Goal: Task Accomplishment & Management: Use online tool/utility

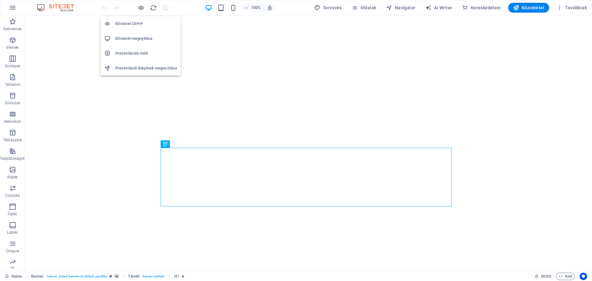
click at [129, 36] on h6 "Előnézet megnyitása" at bounding box center [146, 38] width 62 height 7
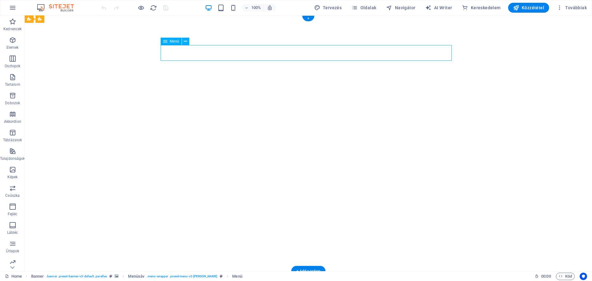
select select
select select "1"
select select
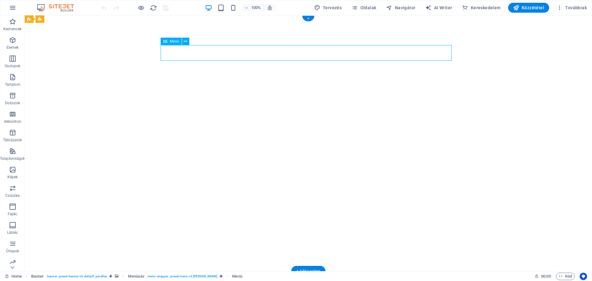
select select "2"
select select
select select "3"
select select
select select "4"
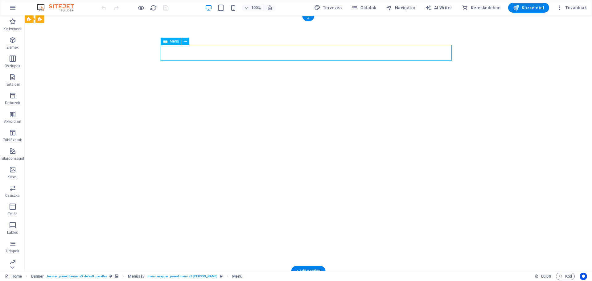
select select
select select "5"
select select
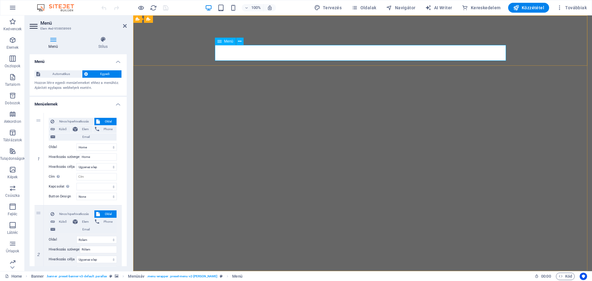
click at [102, 157] on input "Home" at bounding box center [98, 156] width 37 height 7
type input "H"
select select
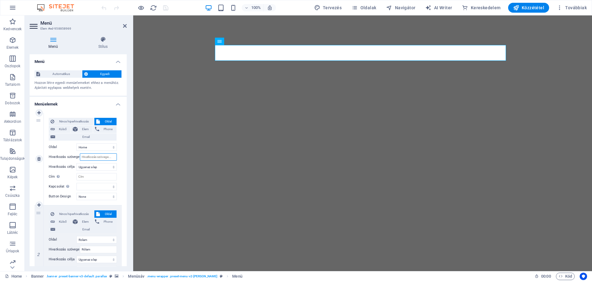
select select
type input "Kez"
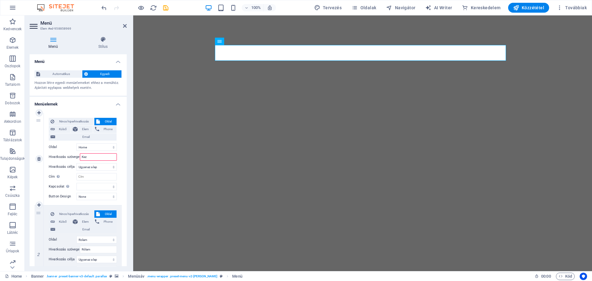
select select
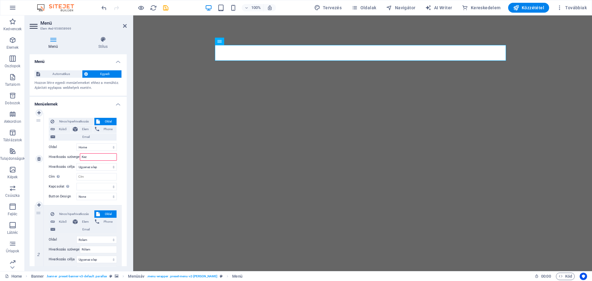
select select
type input "Kezdő"
select select
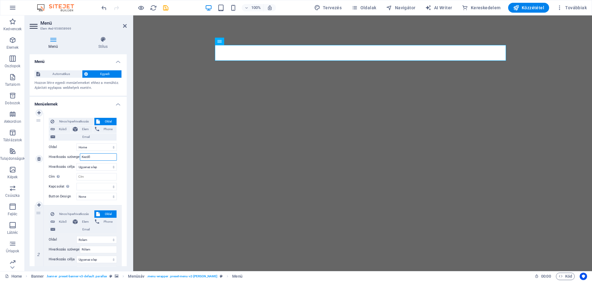
select select
type input "Kezdő o"
select select
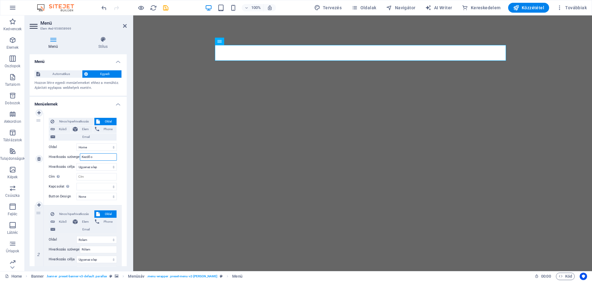
select select
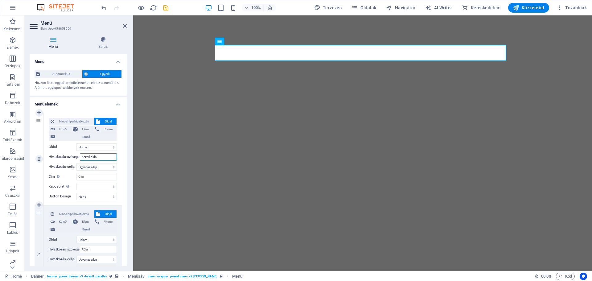
type input "Kezdő oldal"
select select
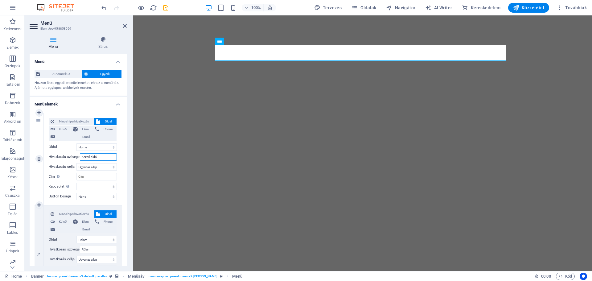
select select
type input "Kezdő oldal"
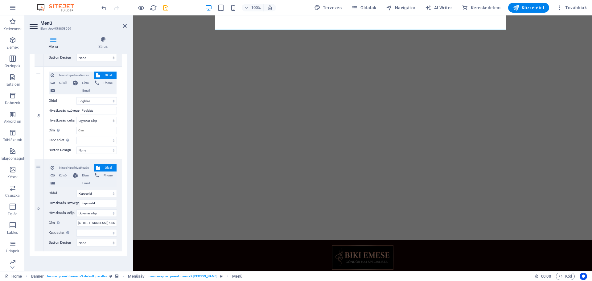
scroll to position [423, 0]
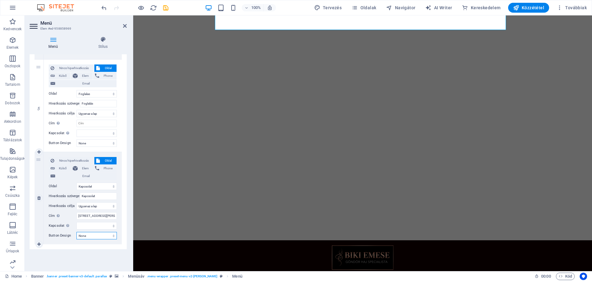
click at [104, 235] on select "None Alapértelmezett Primary Secondary" at bounding box center [96, 235] width 40 height 7
click at [88, 216] on input "[STREET_ADDRESS][PERSON_NAME]." at bounding box center [96, 215] width 40 height 7
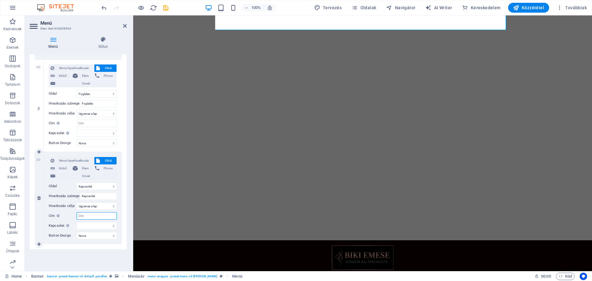
select select
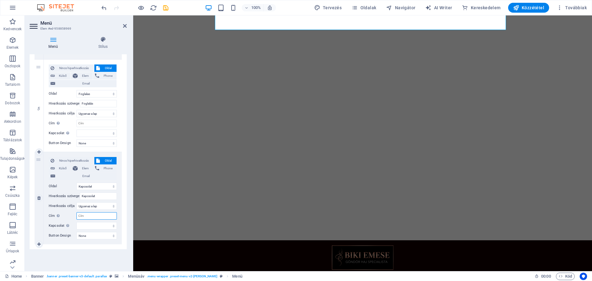
select select
click at [88, 216] on input "Cím További hivatkozás leírás, ne legyen azonos a hivatkozás szövegével. A címe…" at bounding box center [96, 215] width 40 height 7
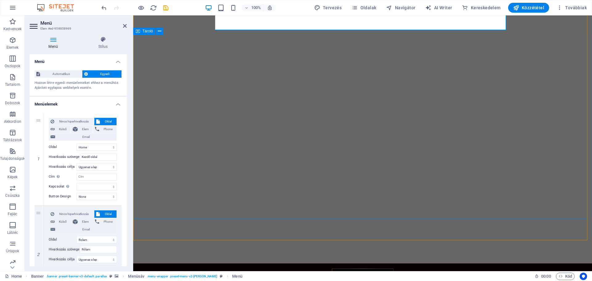
scroll to position [0, 0]
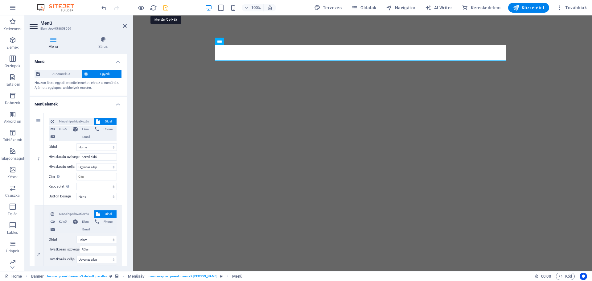
click at [165, 7] on icon "save" at bounding box center [165, 7] width 7 height 7
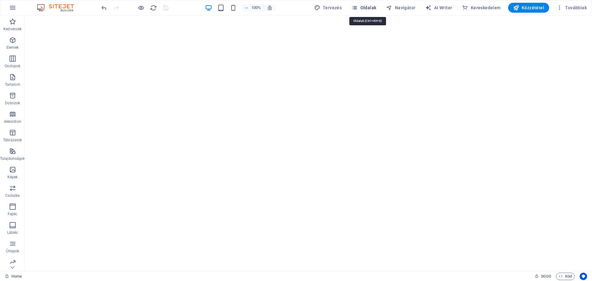
click at [373, 5] on span "Oldalak" at bounding box center [363, 8] width 25 height 6
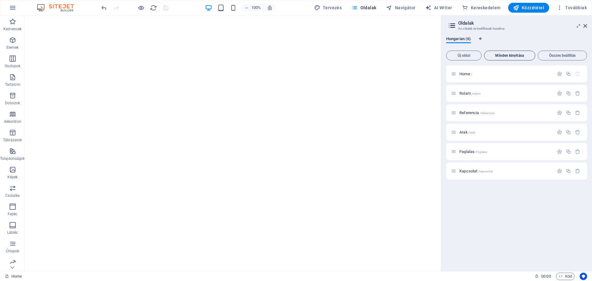
click at [503, 55] on span "Minden kinyitása" at bounding box center [510, 56] width 46 height 4
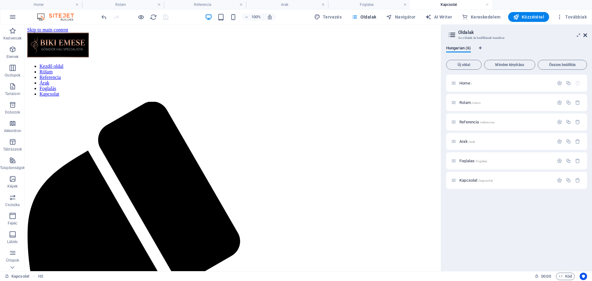
click at [583, 37] on icon at bounding box center [585, 35] width 4 height 5
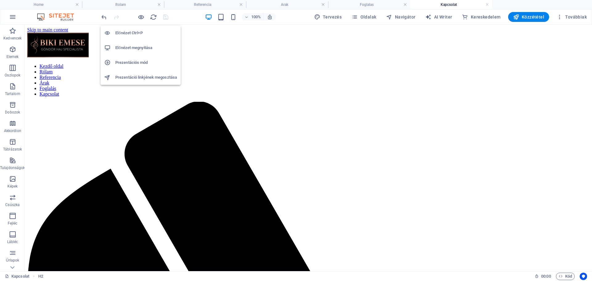
click at [129, 45] on h6 "Előnézet megnyitása" at bounding box center [146, 47] width 62 height 7
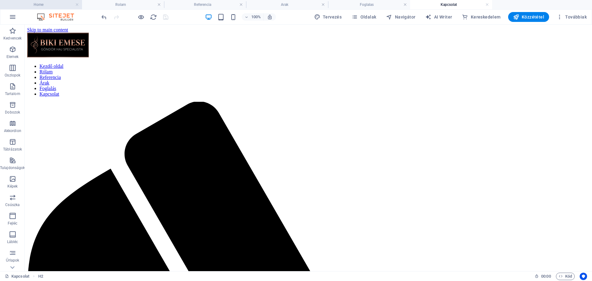
click at [50, 4] on h4 "Home" at bounding box center [41, 4] width 82 height 7
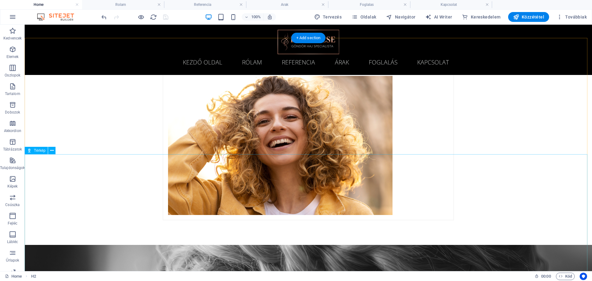
scroll to position [894, 0]
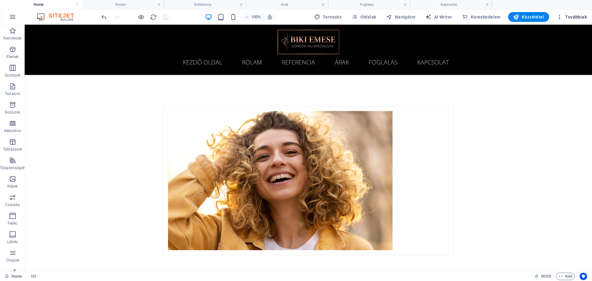
click at [572, 17] on span "Továbbiak" at bounding box center [571, 17] width 30 height 6
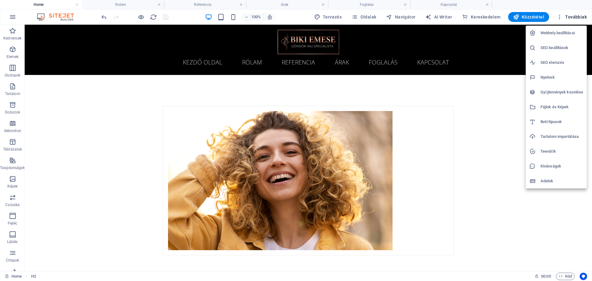
click at [560, 32] on h6 "Webhely beállításai" at bounding box center [561, 32] width 43 height 7
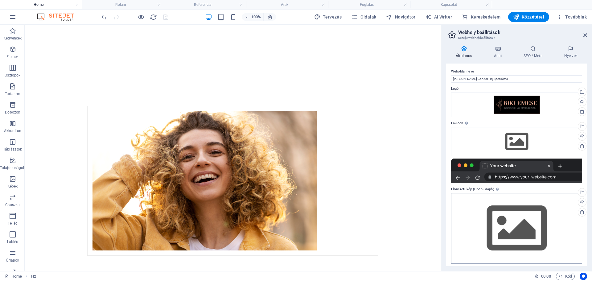
scroll to position [0, 0]
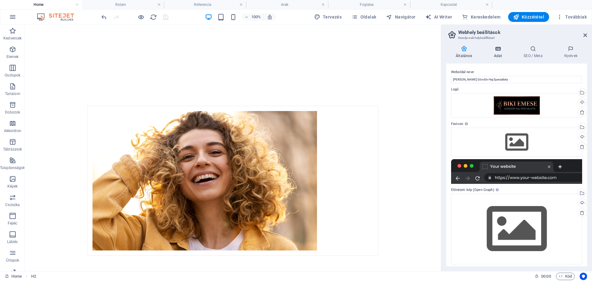
click at [495, 50] on icon at bounding box center [497, 49] width 27 height 6
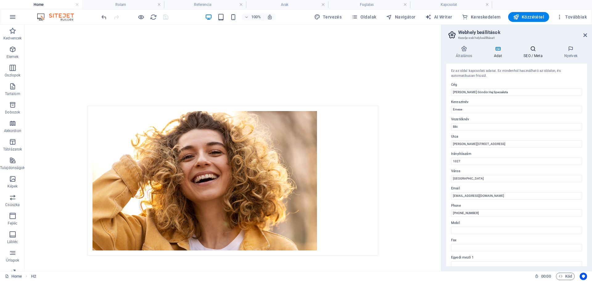
click at [529, 49] on icon at bounding box center [533, 49] width 38 height 6
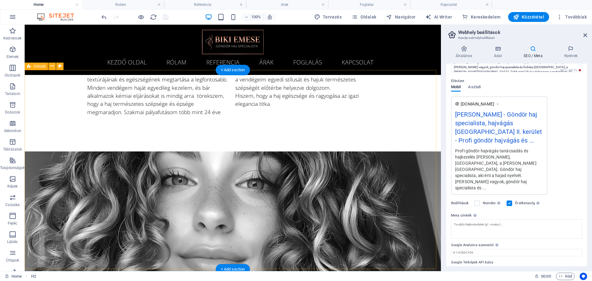
scroll to position [401, 0]
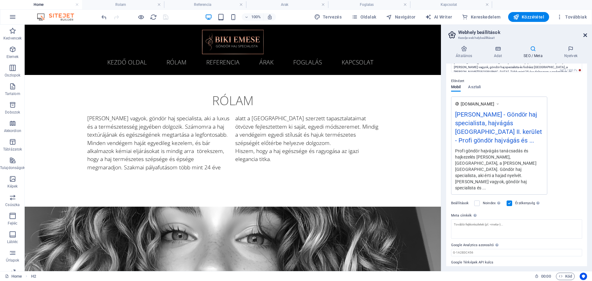
drag, startPoint x: 558, startPoint y: 12, endPoint x: 585, endPoint y: 35, distance: 35.2
click at [585, 35] on icon at bounding box center [585, 35] width 4 height 5
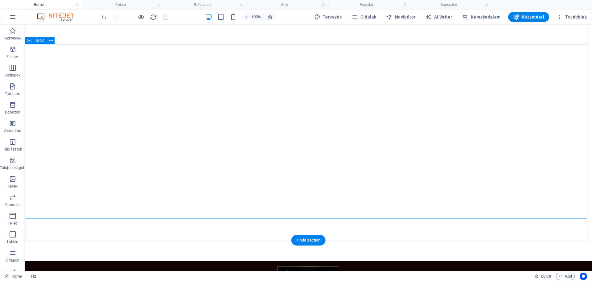
scroll to position [0, 0]
